Goal: Information Seeking & Learning: Understand process/instructions

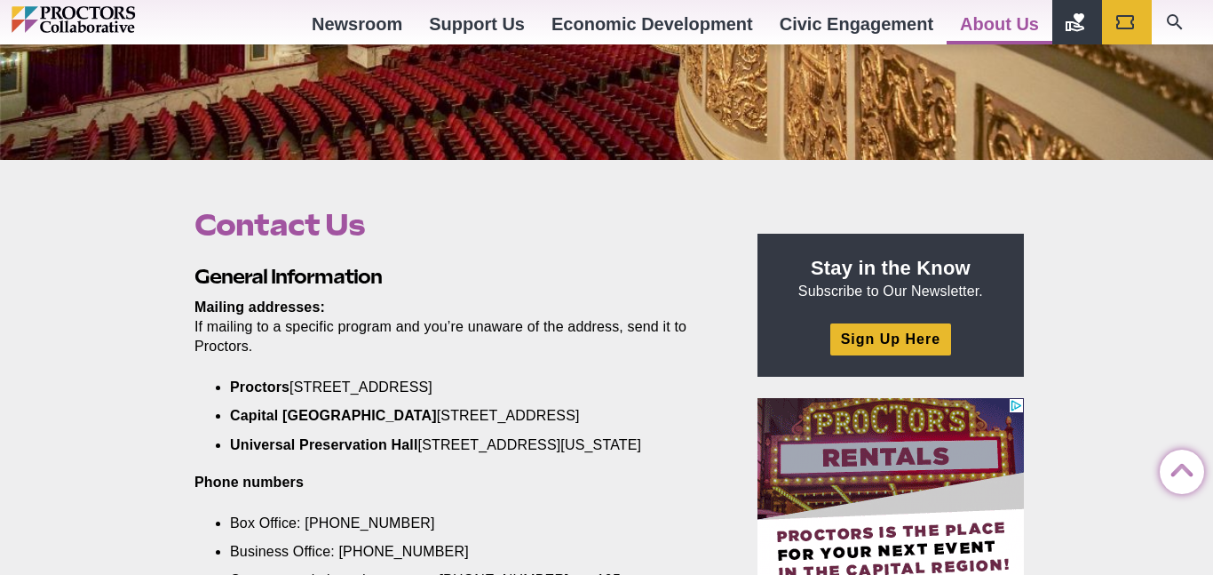
scroll to position [506, 0]
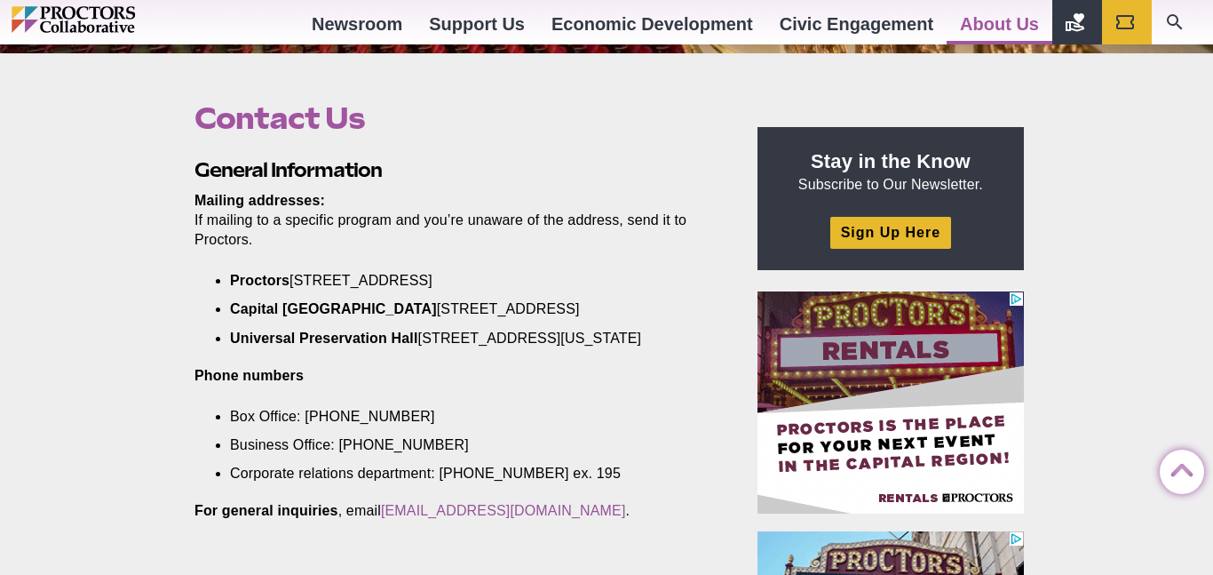
click at [563, 280] on li "Proctors [STREET_ADDRESS]" at bounding box center [460, 281] width 460 height 20
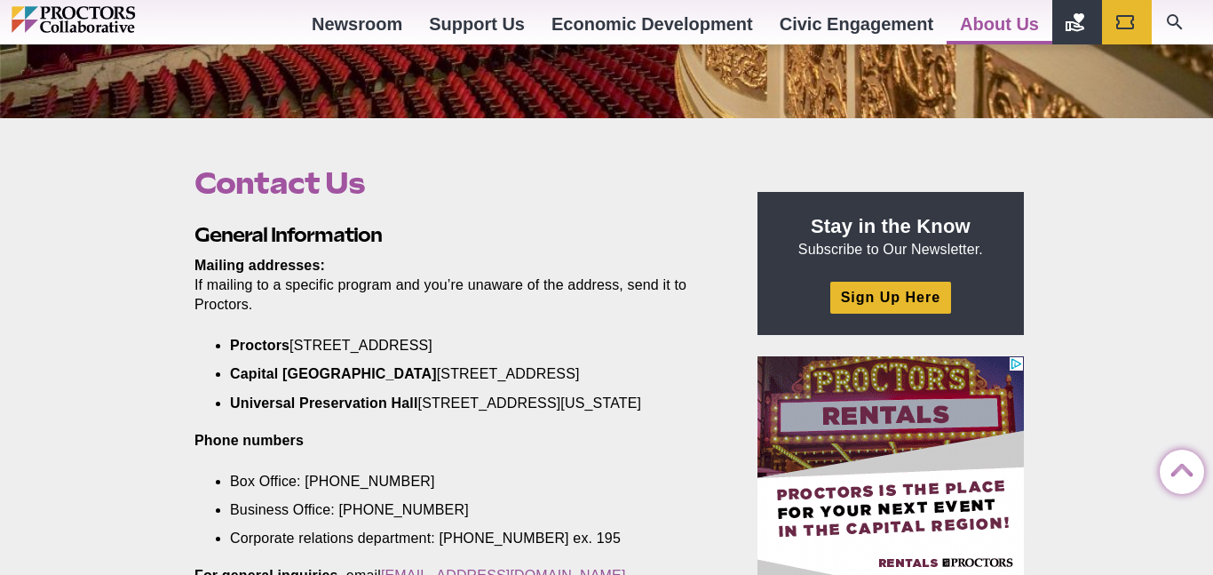
scroll to position [0, 0]
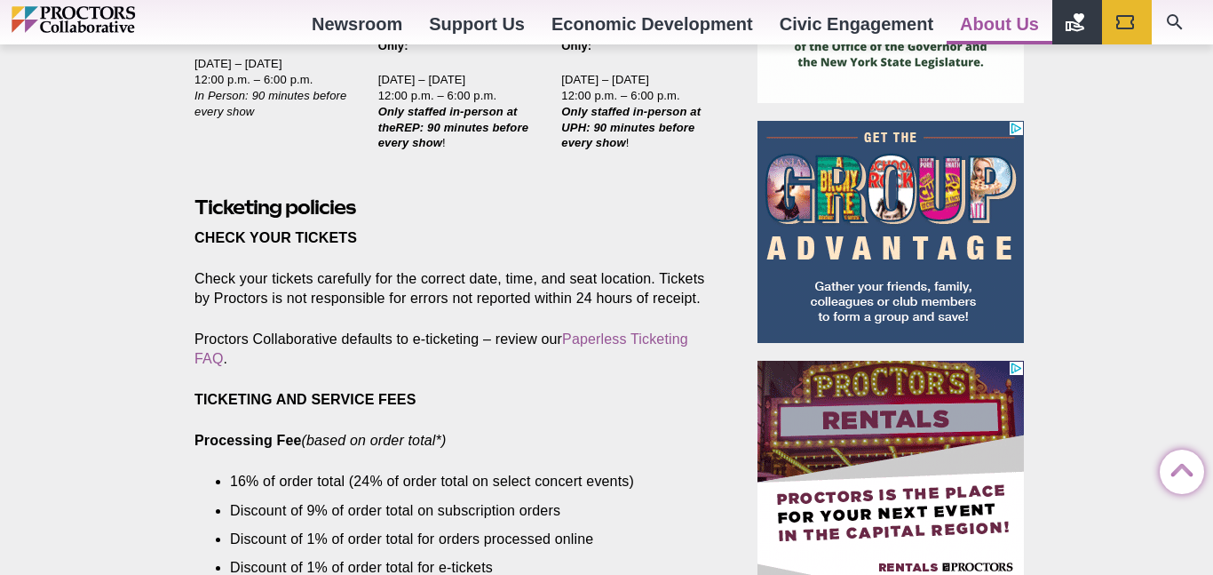
scroll to position [918, 0]
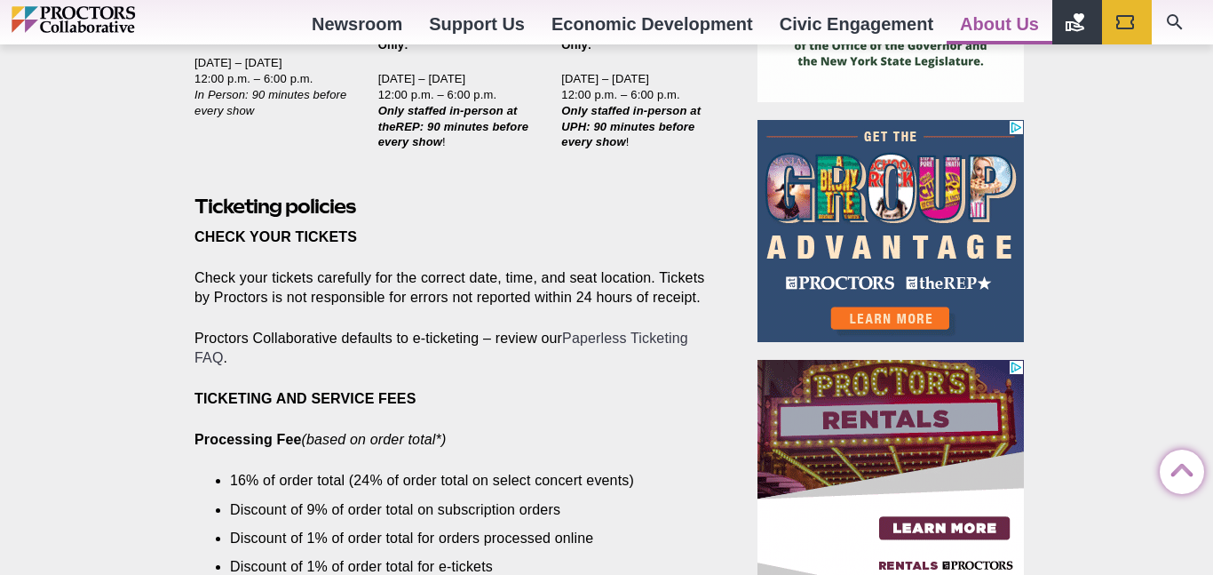
click at [603, 330] on link "Paperless Ticketing FAQ" at bounding box center [442, 347] width 494 height 35
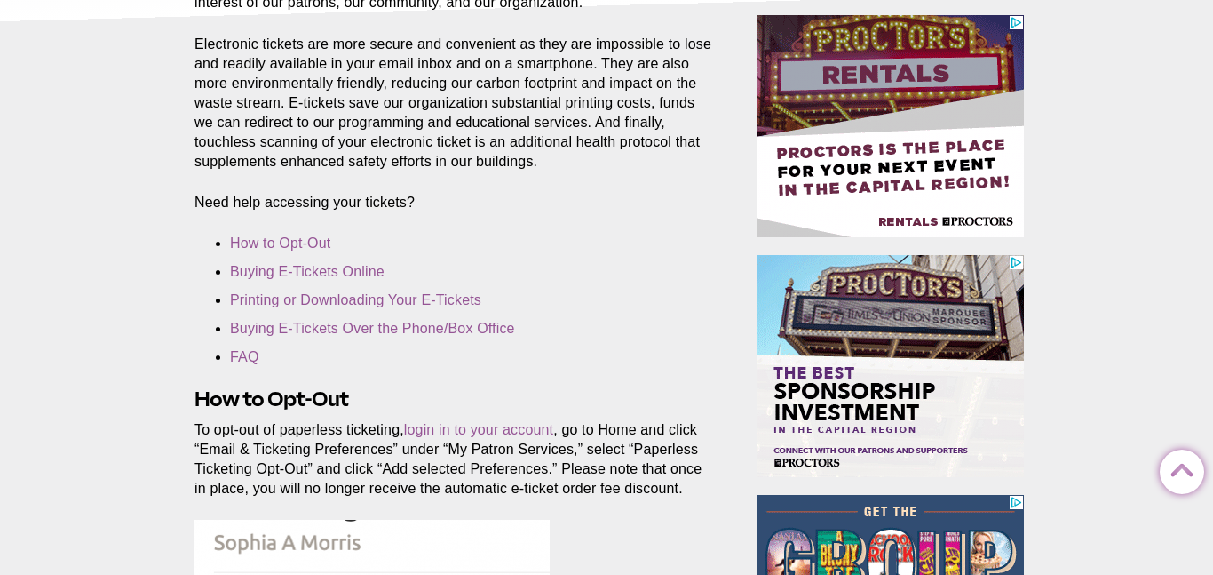
scroll to position [393, 0]
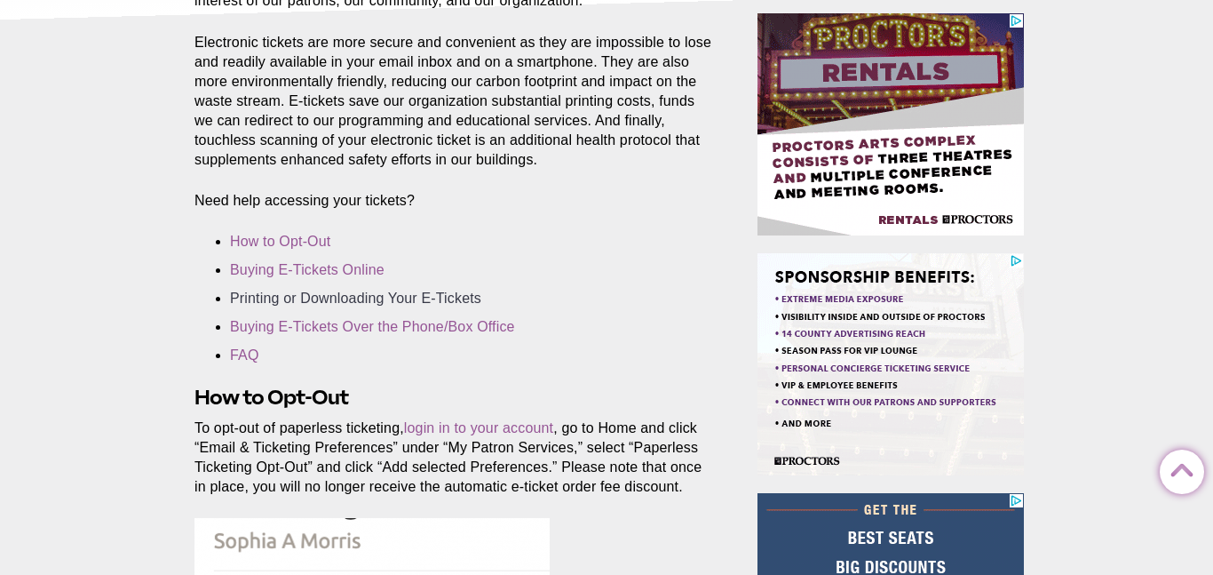
click at [453, 303] on link "Printing or Downloading Your E-Tickets" at bounding box center [355, 297] width 251 height 15
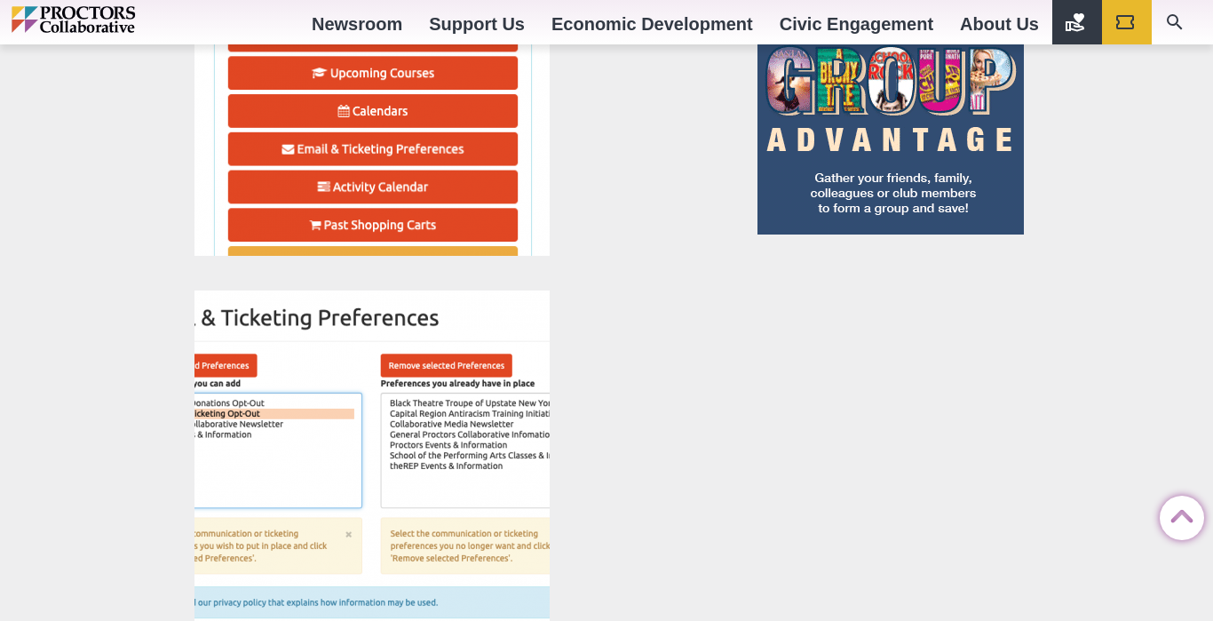
scroll to position [1105, 0]
